Goal: Transaction & Acquisition: Book appointment/travel/reservation

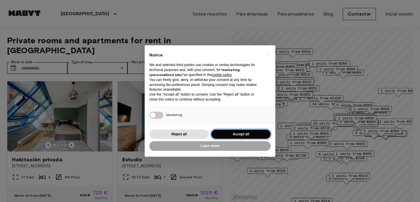
click at [247, 136] on button "Accept all" at bounding box center [240, 134] width 59 height 10
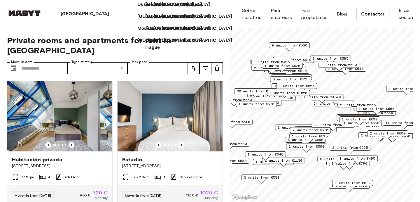
click at [146, 32] on p "[GEOGRAPHIC_DATA]" at bounding box center [170, 28] width 49 height 7
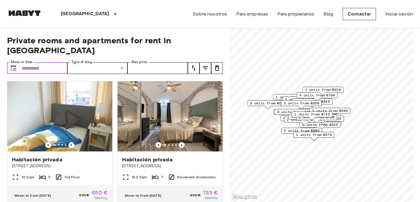
click at [48, 62] on input "Move-in date" at bounding box center [45, 68] width 46 height 12
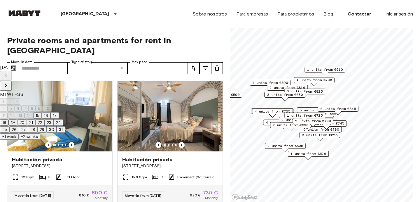
click at [9, 82] on icon "Next month" at bounding box center [5, 85] width 7 height 7
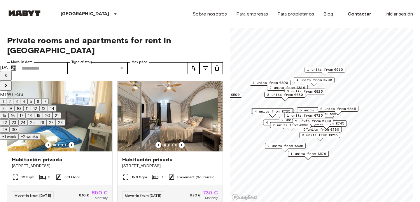
click at [6, 98] on button "1" at bounding box center [3, 101] width 6 height 6
type input "**********"
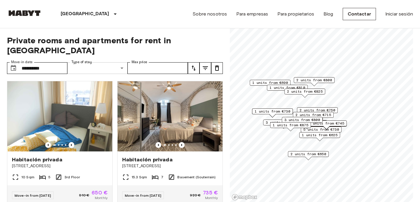
type input "**********"
click at [172, 62] on input "Max price" at bounding box center [157, 68] width 60 height 12
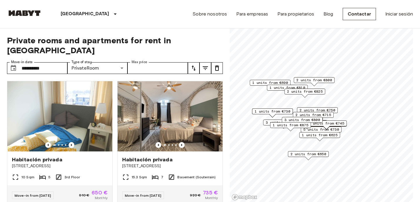
click at [214, 34] on div "**********" at bounding box center [115, 115] width 216 height 174
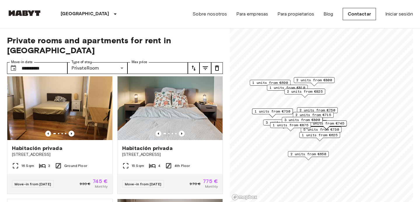
scroll to position [260, 0]
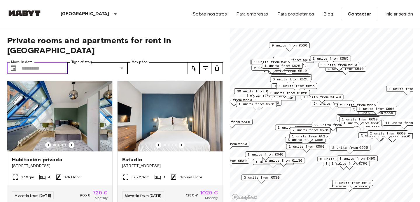
click at [31, 62] on input "Move-in date" at bounding box center [45, 68] width 46 height 12
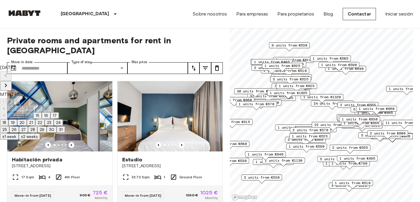
click at [9, 82] on icon "Next month" at bounding box center [5, 85] width 7 height 7
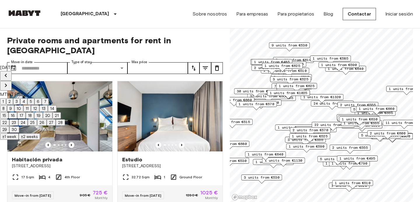
click at [6, 98] on button "1" at bounding box center [3, 101] width 6 height 6
type input "**********"
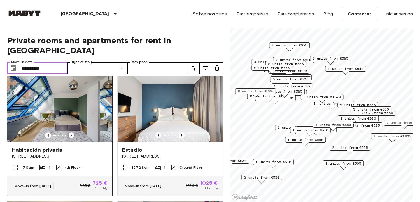
scroll to position [20, 0]
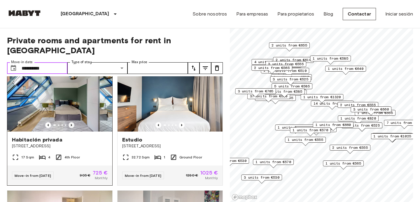
click at [71, 122] on icon "Previous image" at bounding box center [72, 125] width 6 height 6
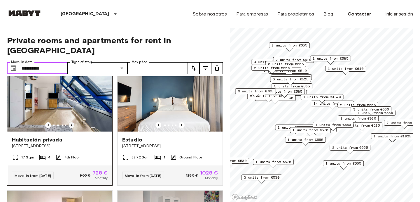
click at [71, 122] on icon "Previous image" at bounding box center [72, 125] width 6 height 6
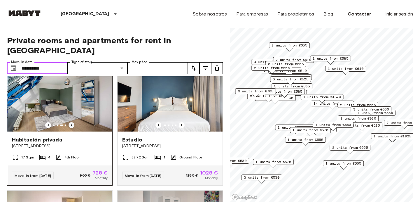
click at [71, 122] on icon "Previous image" at bounding box center [72, 125] width 6 height 6
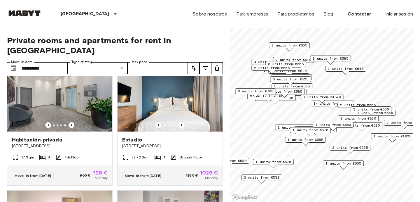
click at [3, 95] on div "Habitación privada Linkstraße 6 17 Sqm 4 4th Floor Move-in from 18 Aug 25 905 €…" at bounding box center [57, 120] width 110 height 129
type input "**********"
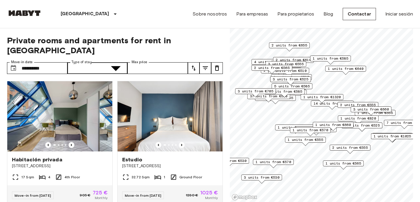
type input "**********"
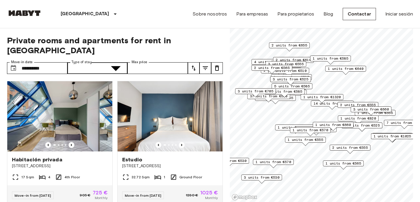
click at [181, 142] on icon "Previous image" at bounding box center [182, 145] width 6 height 6
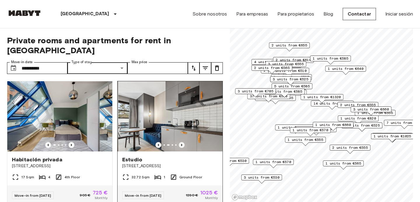
click at [181, 142] on icon "Previous image" at bounding box center [182, 145] width 6 height 6
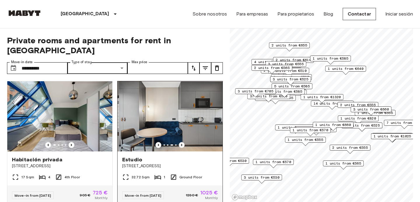
click at [181, 142] on icon "Previous image" at bounding box center [182, 145] width 6 height 6
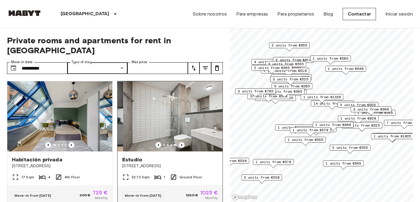
click at [181, 142] on icon "Previous image" at bounding box center [182, 145] width 6 height 6
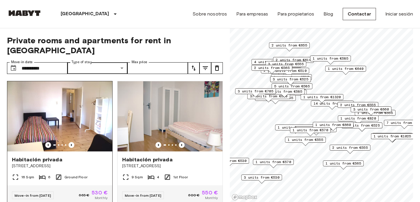
scroll to position [124, 0]
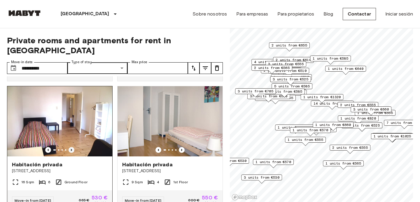
click at [70, 147] on icon "Previous image" at bounding box center [72, 150] width 6 height 6
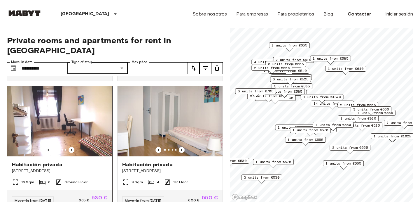
click at [66, 120] on img at bounding box center [59, 121] width 105 height 70
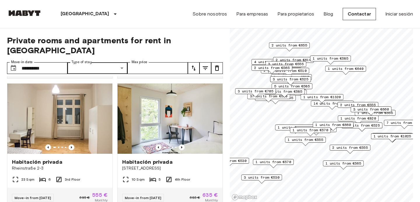
scroll to position [386, 0]
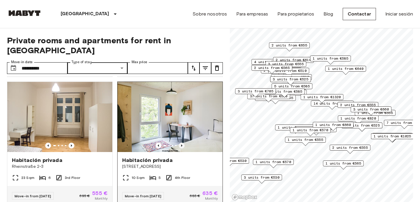
click at [183, 142] on icon "Previous image" at bounding box center [182, 145] width 6 height 6
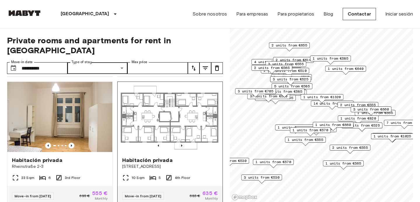
click at [183, 142] on icon "Previous image" at bounding box center [182, 145] width 6 height 6
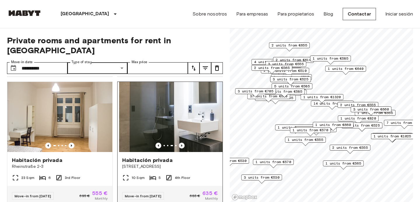
click at [183, 142] on icon "Previous image" at bounding box center [182, 145] width 6 height 6
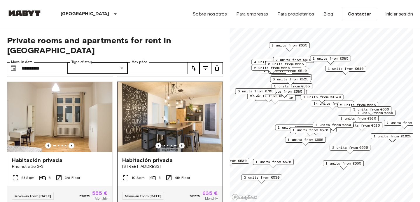
click at [183, 142] on icon "Previous image" at bounding box center [182, 145] width 6 height 6
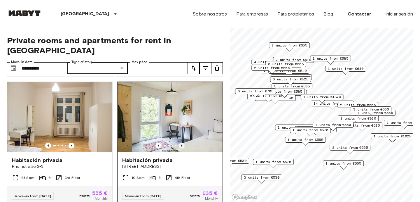
click at [183, 142] on icon "Previous image" at bounding box center [182, 145] width 6 height 6
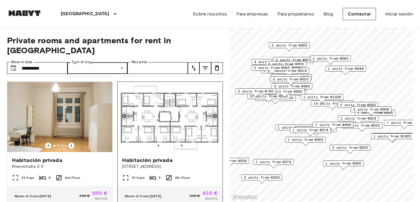
click at [183, 116] on img at bounding box center [170, 117] width 105 height 70
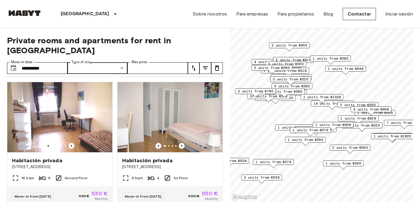
scroll to position [148, 0]
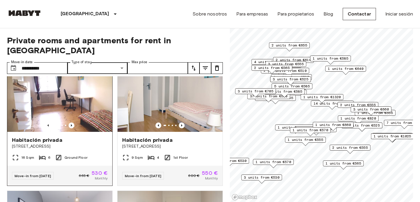
click at [97, 143] on span "Cunostraße 70" at bounding box center [60, 146] width 96 height 6
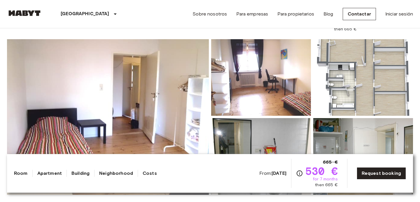
scroll to position [45, 0]
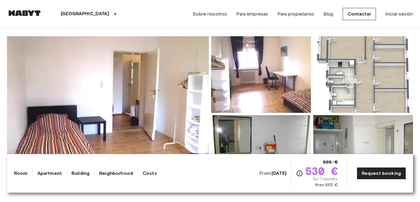
click at [332, 80] on img at bounding box center [363, 74] width 100 height 76
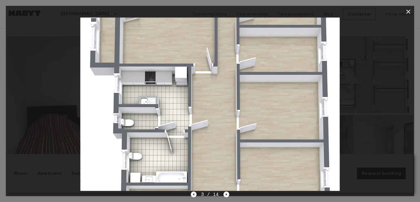
click at [408, 14] on icon "button" at bounding box center [408, 11] width 7 height 7
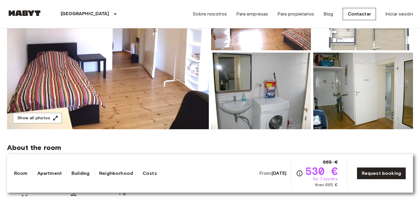
scroll to position [108, 0]
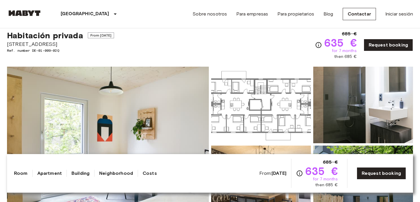
scroll to position [17, 0]
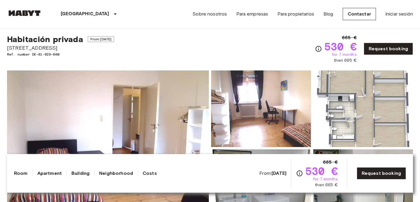
scroll to position [11, 0]
